Goal: Task Accomplishment & Management: Manage account settings

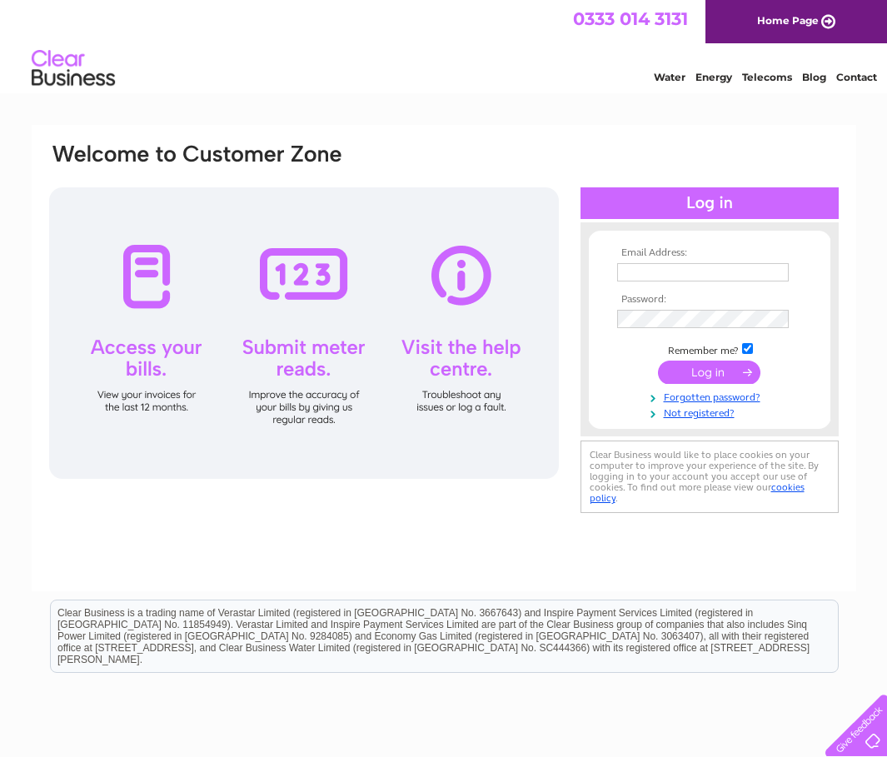
drag, startPoint x: 647, startPoint y: 264, endPoint x: 656, endPoint y: 266, distance: 8.5
click at [649, 264] on input "text" at bounding box center [703, 272] width 172 height 18
type input "finance@mgalba.com"
click at [721, 377] on input "submit" at bounding box center [709, 372] width 102 height 23
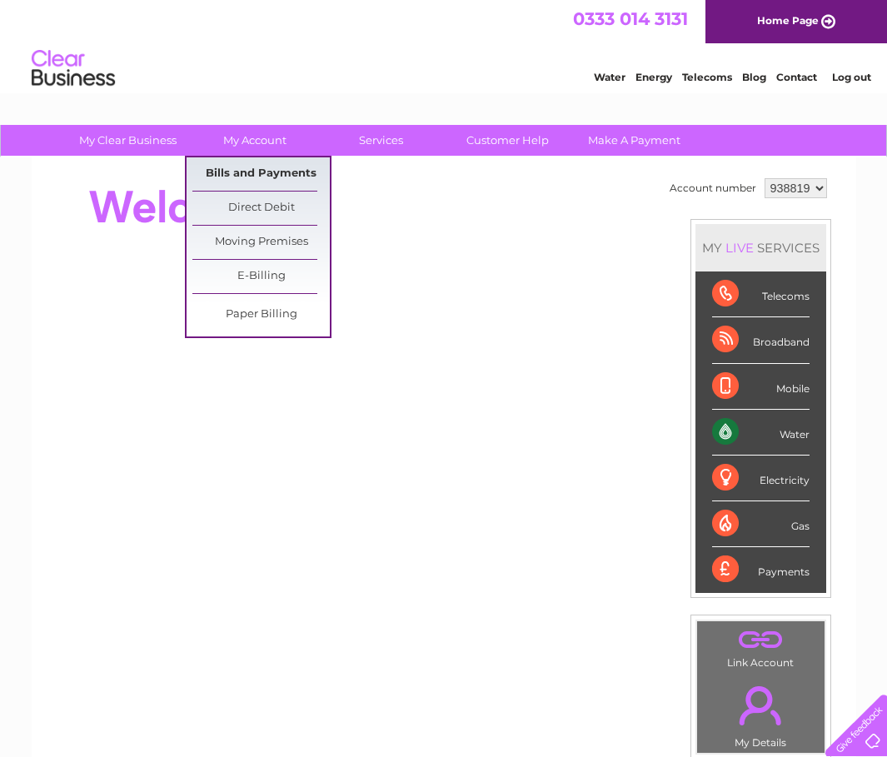
click at [243, 171] on link "Bills and Payments" at bounding box center [260, 173] width 137 height 33
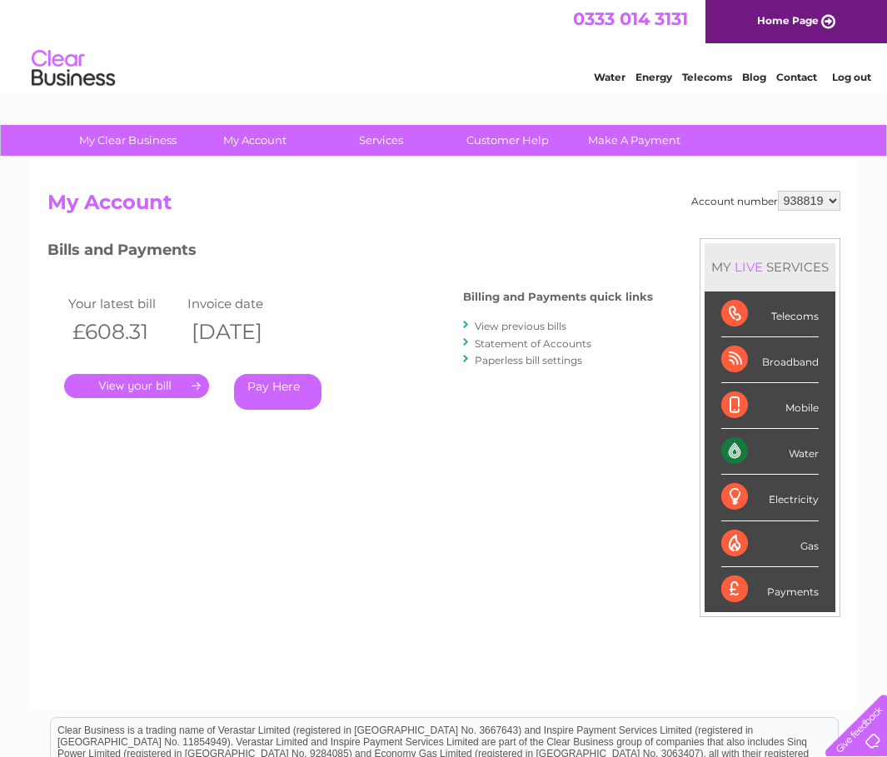
click at [161, 383] on link "." at bounding box center [136, 386] width 145 height 24
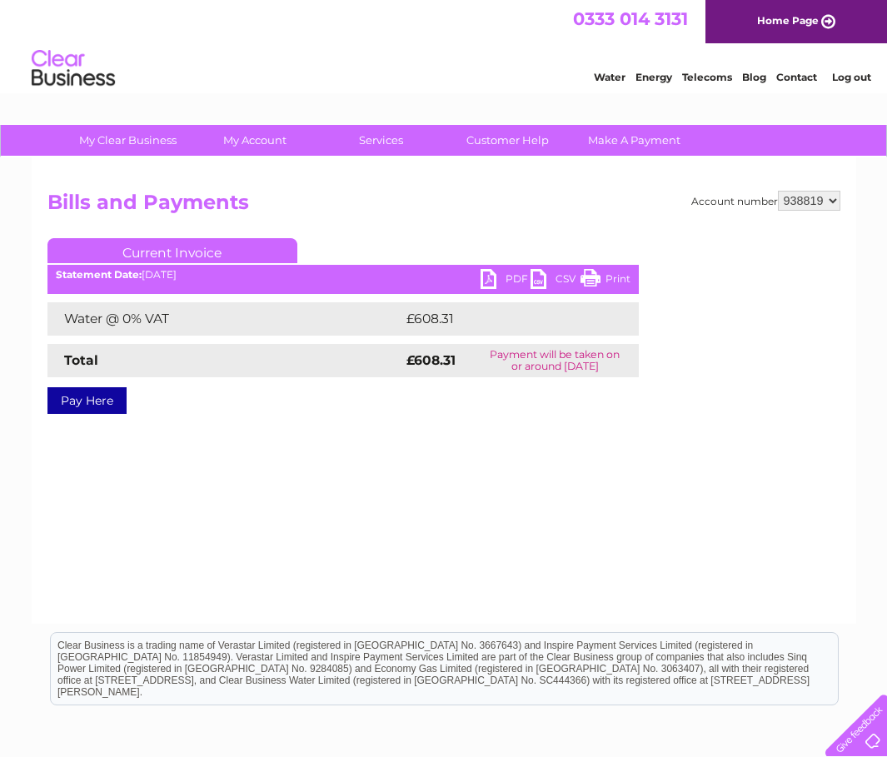
click at [516, 280] on link "PDF" at bounding box center [506, 281] width 50 height 24
